Goal: Check status: Check status

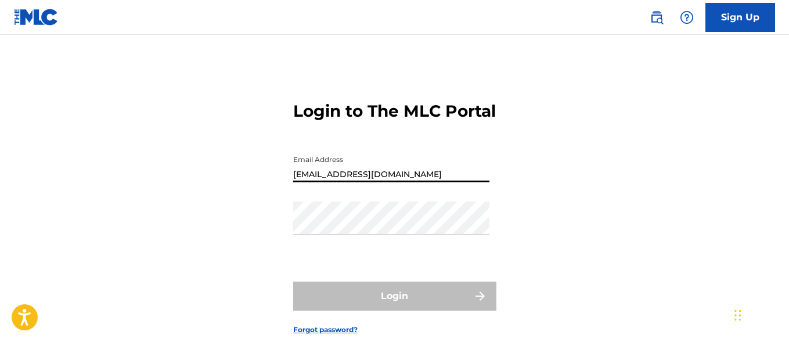
type input "[EMAIL_ADDRESS][DOMAIN_NAME]"
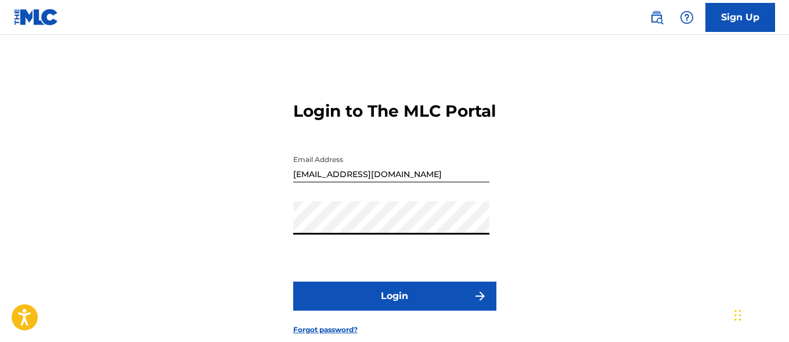
click at [394, 311] on button "Login" at bounding box center [394, 296] width 203 height 29
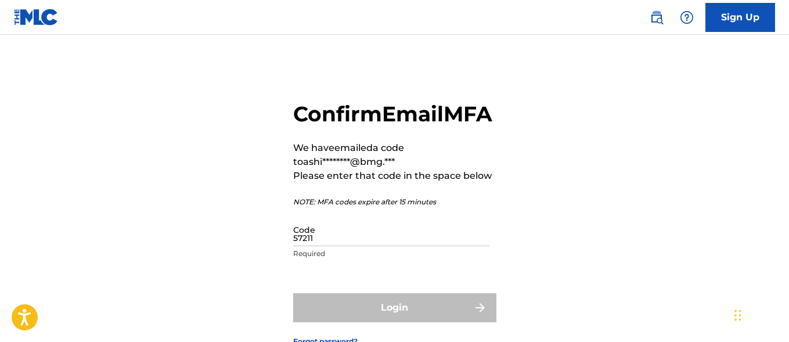
type input "572115"
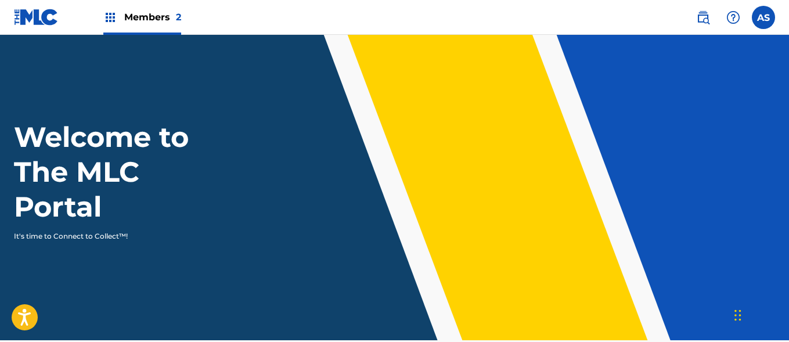
click at [110, 17] on img at bounding box center [110, 17] width 14 height 14
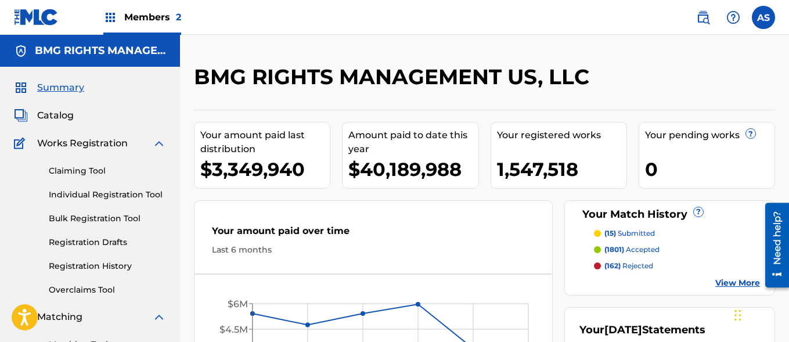
scroll to position [252, 0]
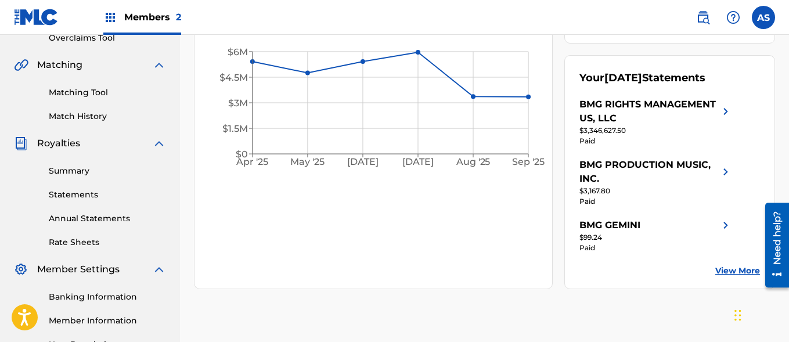
click at [107, 171] on link "Summary" at bounding box center [107, 171] width 117 height 12
